Goal: Information Seeking & Learning: Learn about a topic

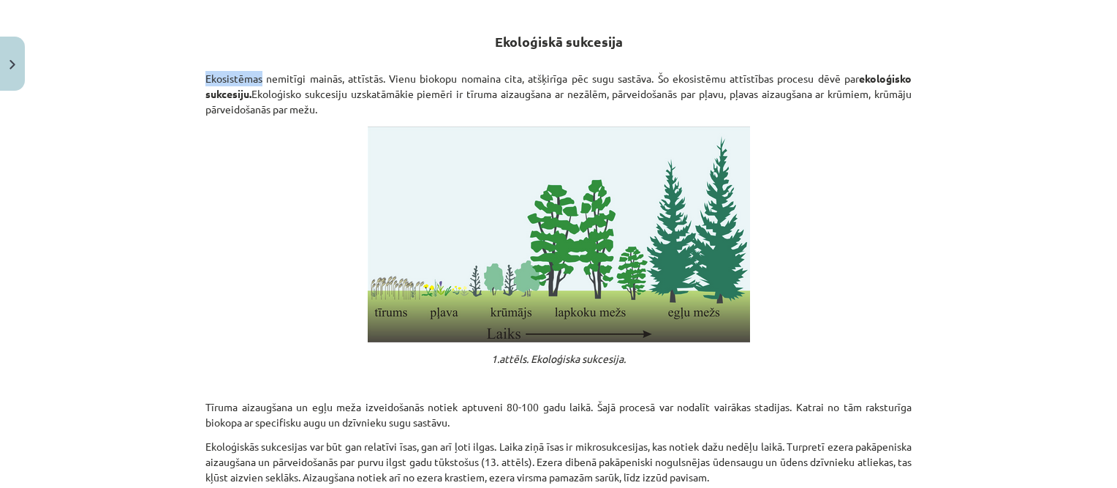
drag, startPoint x: 193, startPoint y: 78, endPoint x: 262, endPoint y: 81, distance: 69.5
copy p "Ekosistēmas"
click at [292, 71] on p "Ekosistēmas nemitīgi mainās, attīstās. Vienu biokopu nomaina cita, atšķirīga pē…" at bounding box center [558, 94] width 706 height 46
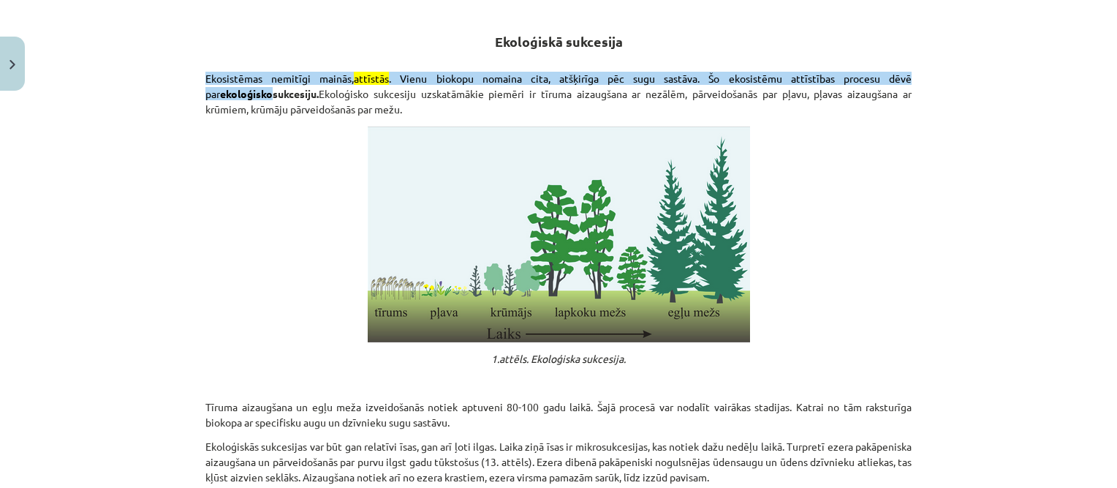
drag, startPoint x: 194, startPoint y: 75, endPoint x: 249, endPoint y: 77, distance: 54.9
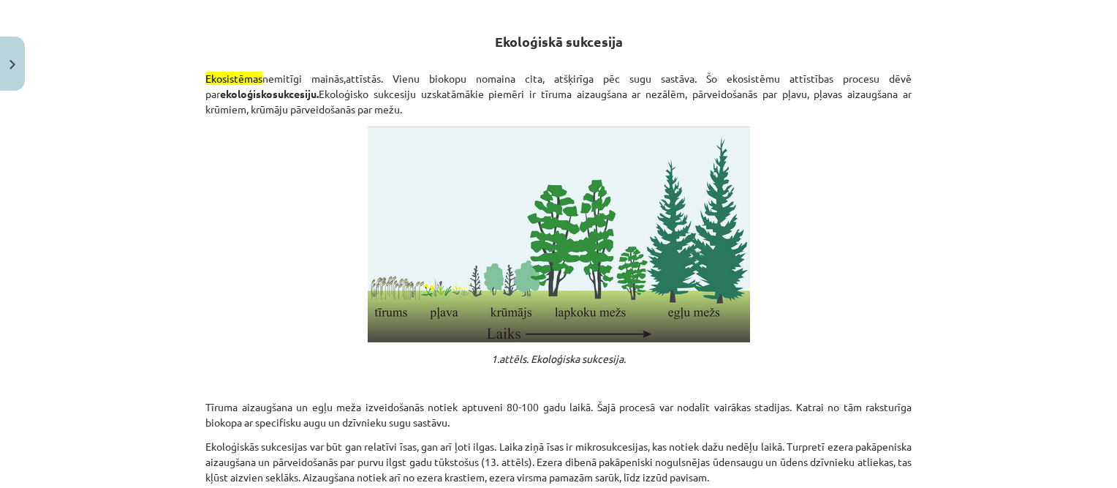
drag, startPoint x: 249, startPoint y: 77, endPoint x: 336, endPoint y: 50, distance: 92.0
click at [336, 50] on h2 "Ekoloģiskā sukcesija" at bounding box center [558, 40] width 706 height 51
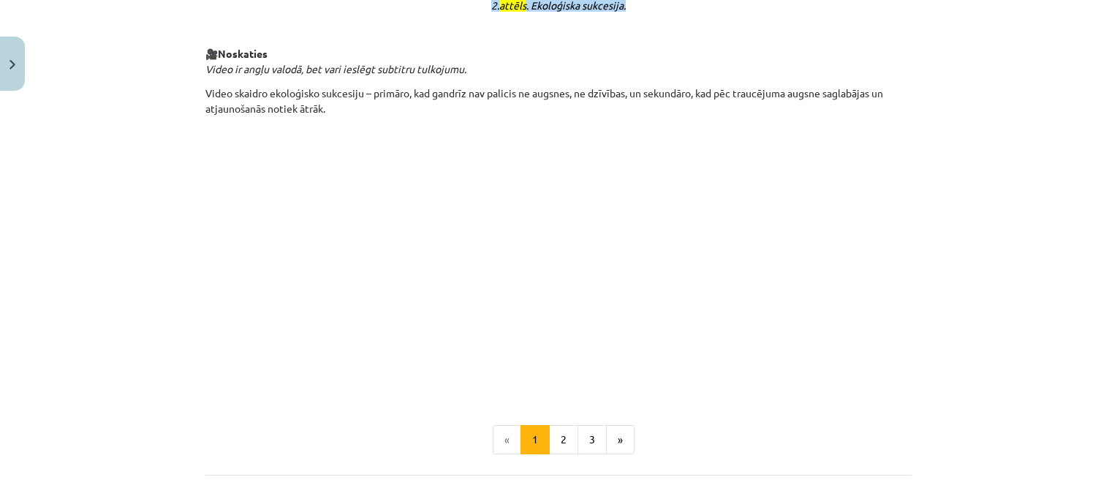
scroll to position [1462, 0]
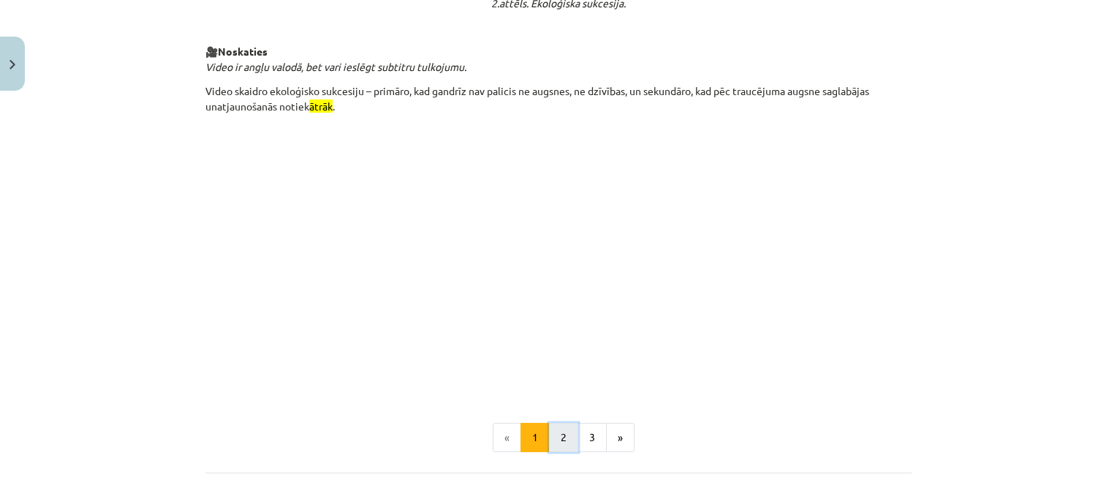
click at [558, 431] on button "2" at bounding box center [563, 436] width 29 height 29
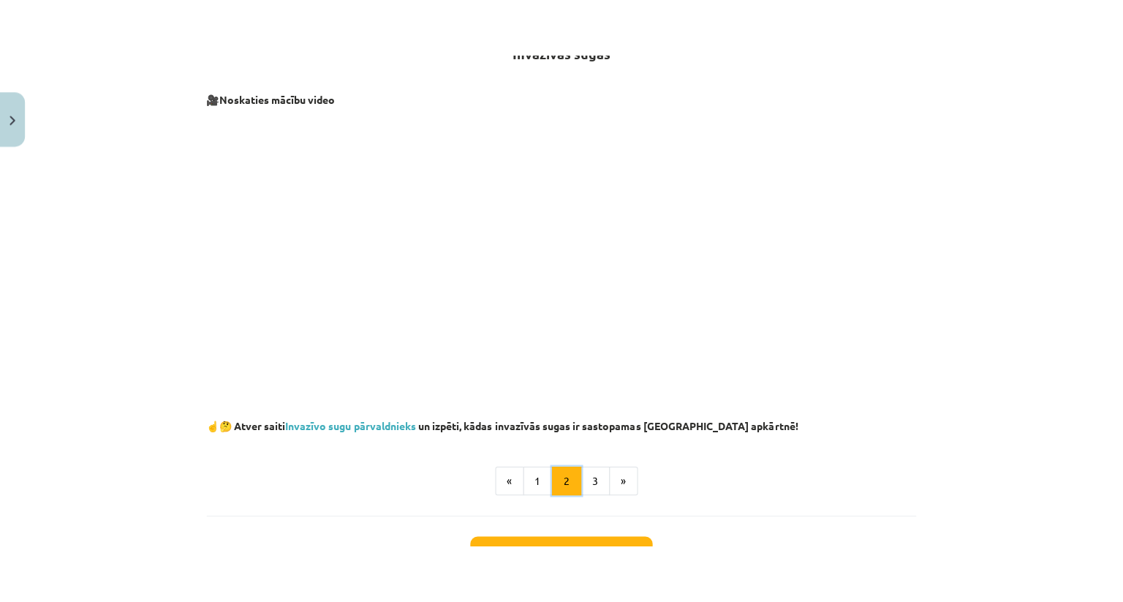
scroll to position [292, 0]
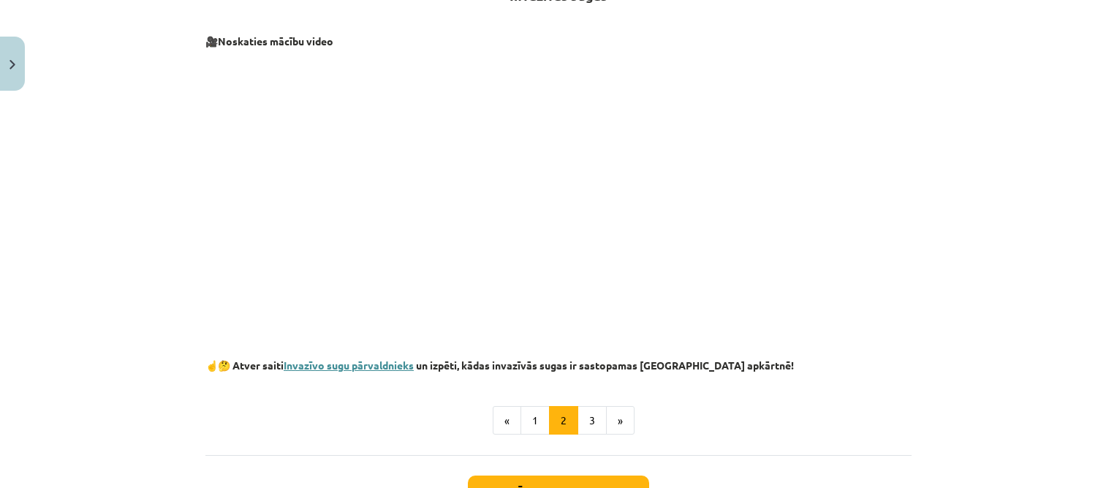
click at [385, 362] on link "Invazīvo sugu pārvaldnieks" at bounding box center [349, 364] width 130 height 13
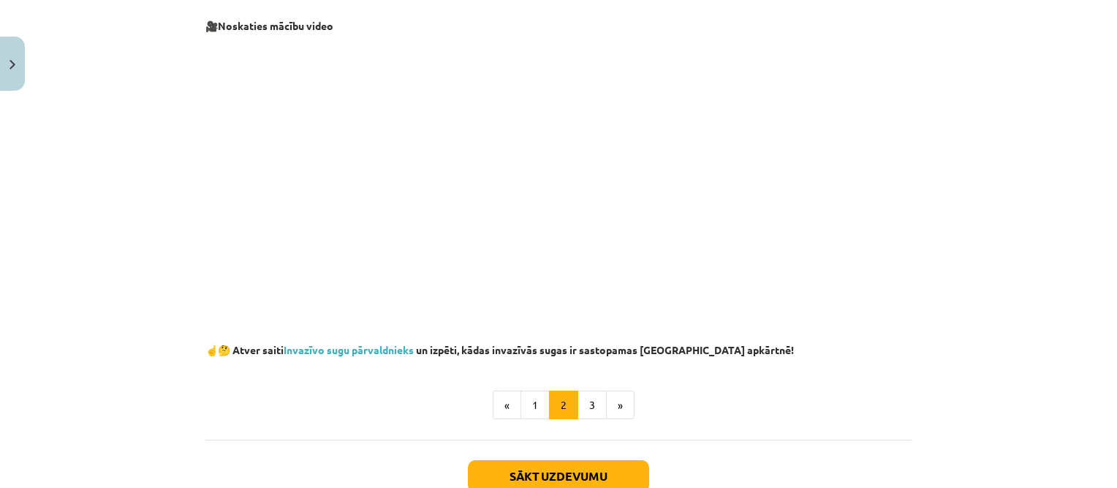
scroll to position [309, 0]
click at [590, 395] on button "3" at bounding box center [591, 403] width 29 height 29
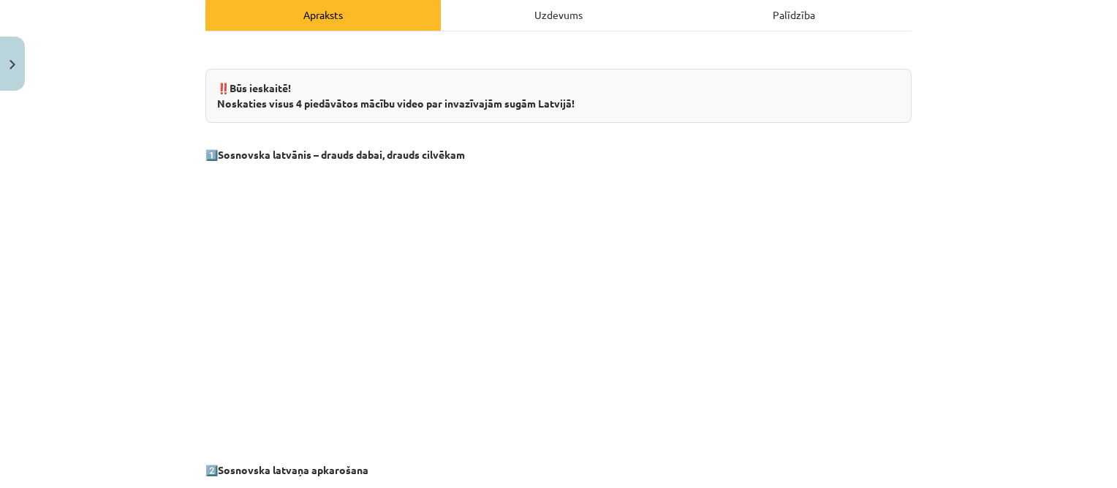
scroll to position [219, 0]
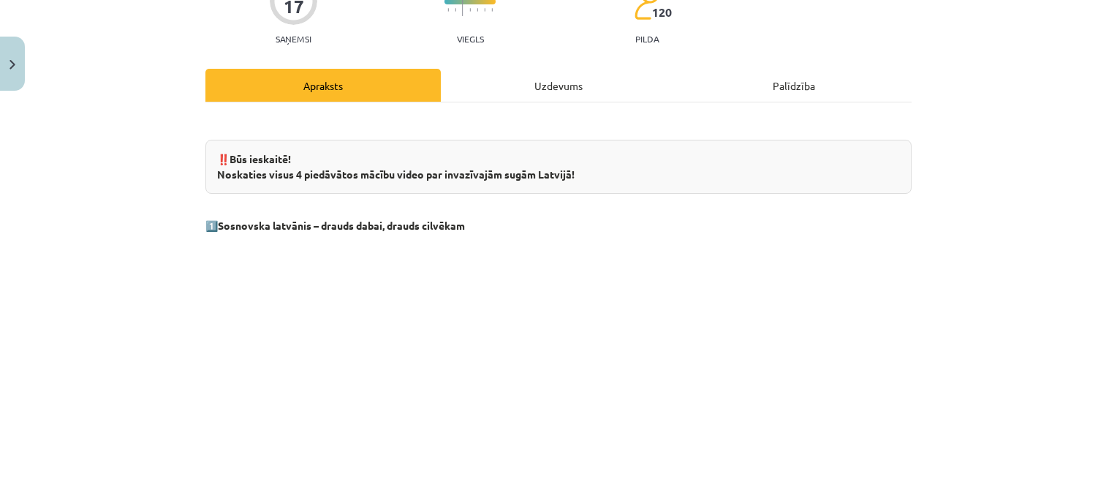
click at [588, 85] on div "Uzdevums" at bounding box center [558, 85] width 235 height 33
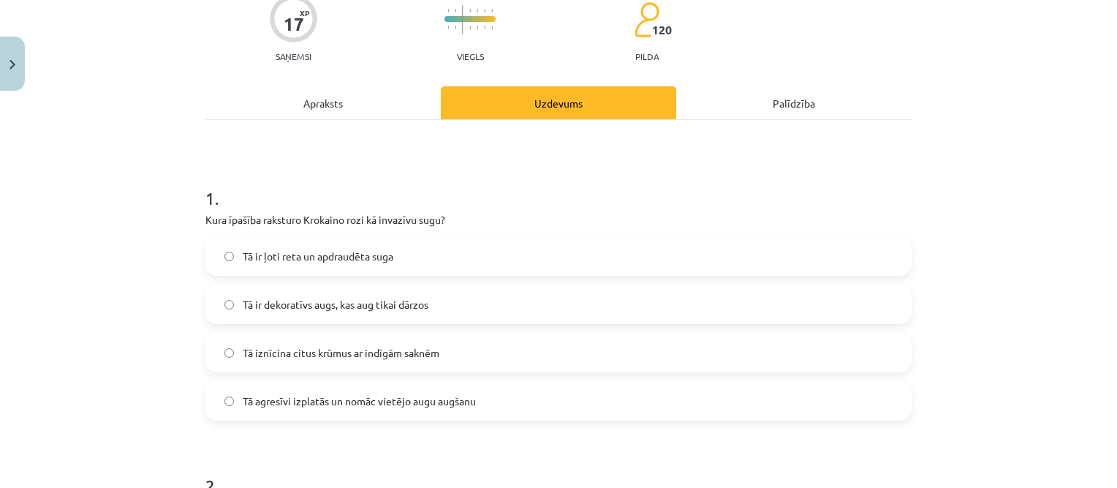
scroll to position [183, 0]
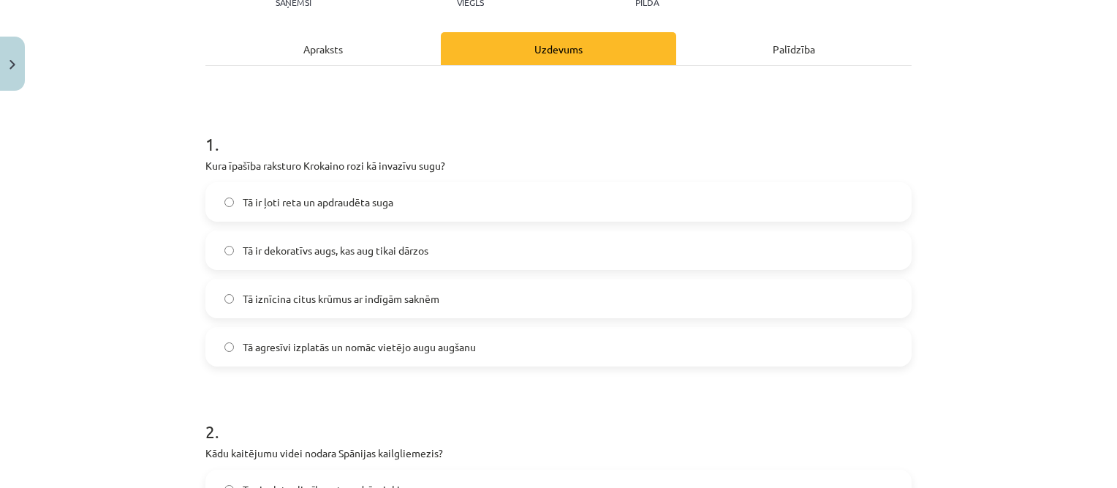
click at [355, 59] on div "Apraksts" at bounding box center [322, 48] width 235 height 33
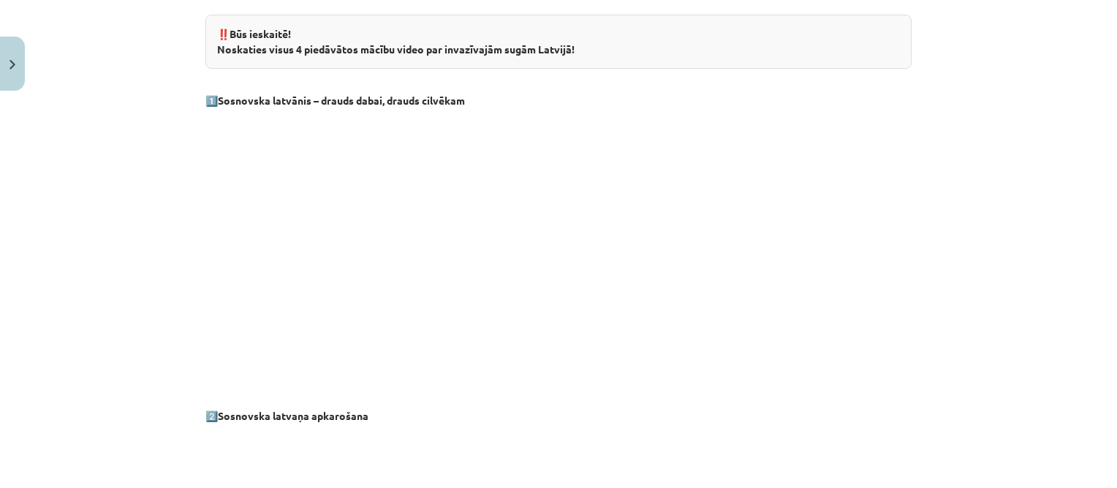
scroll to position [256, 0]
